Goal: Complete application form

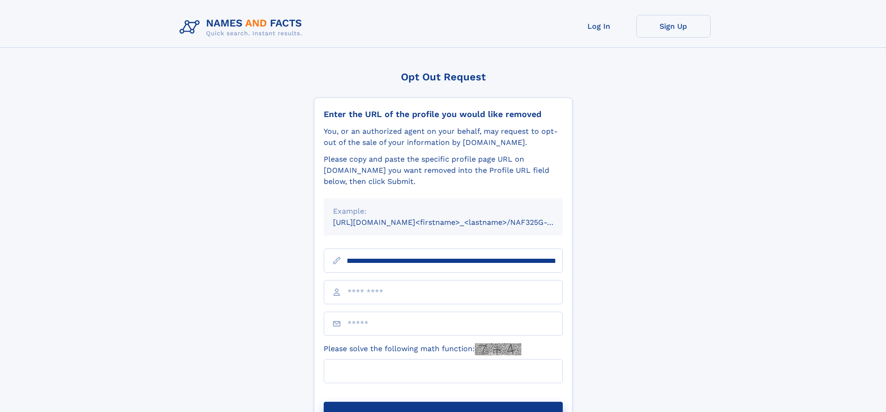
scroll to position [0, 97]
type input "**********"
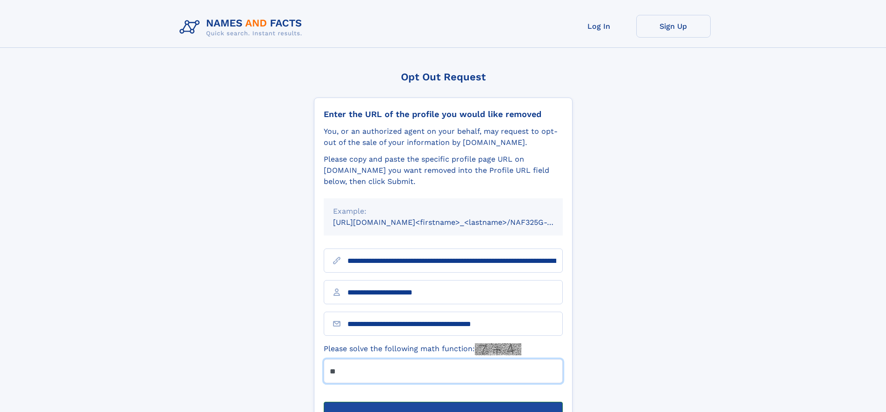
type input "**"
click at [443, 402] on button "Submit Opt Out Request" at bounding box center [443, 417] width 239 height 30
